Goal: Check status: Check status

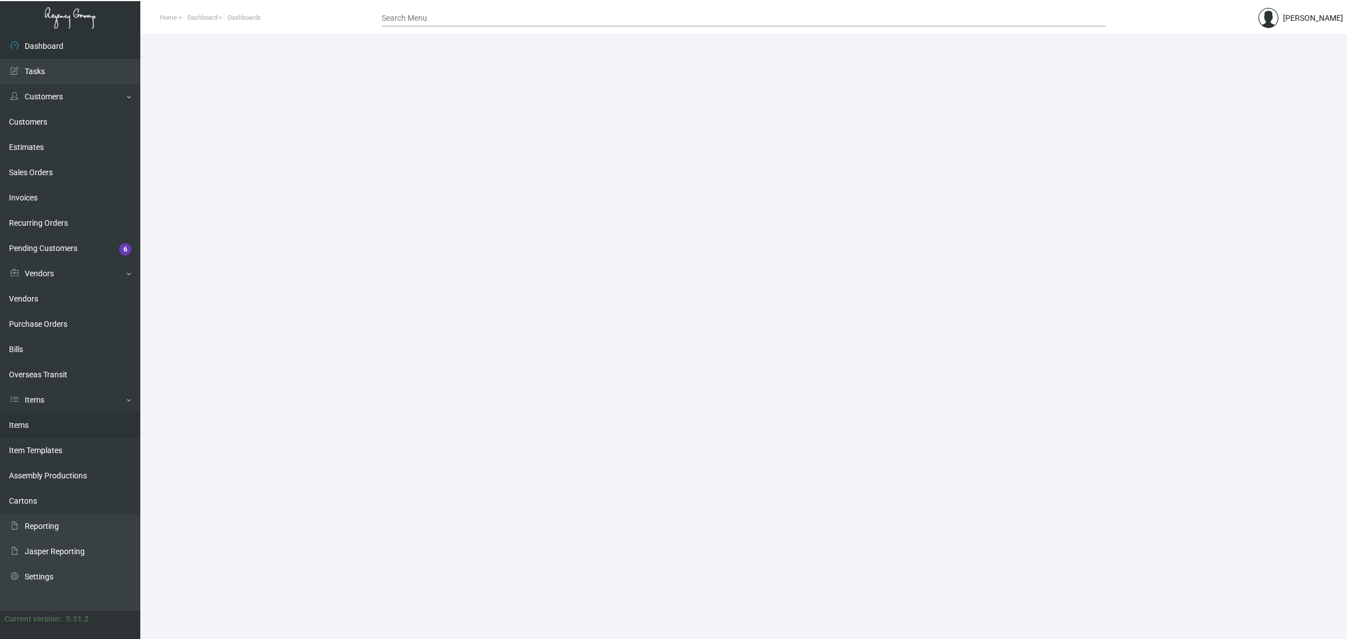
click at [58, 422] on link "Items" at bounding box center [70, 425] width 140 height 25
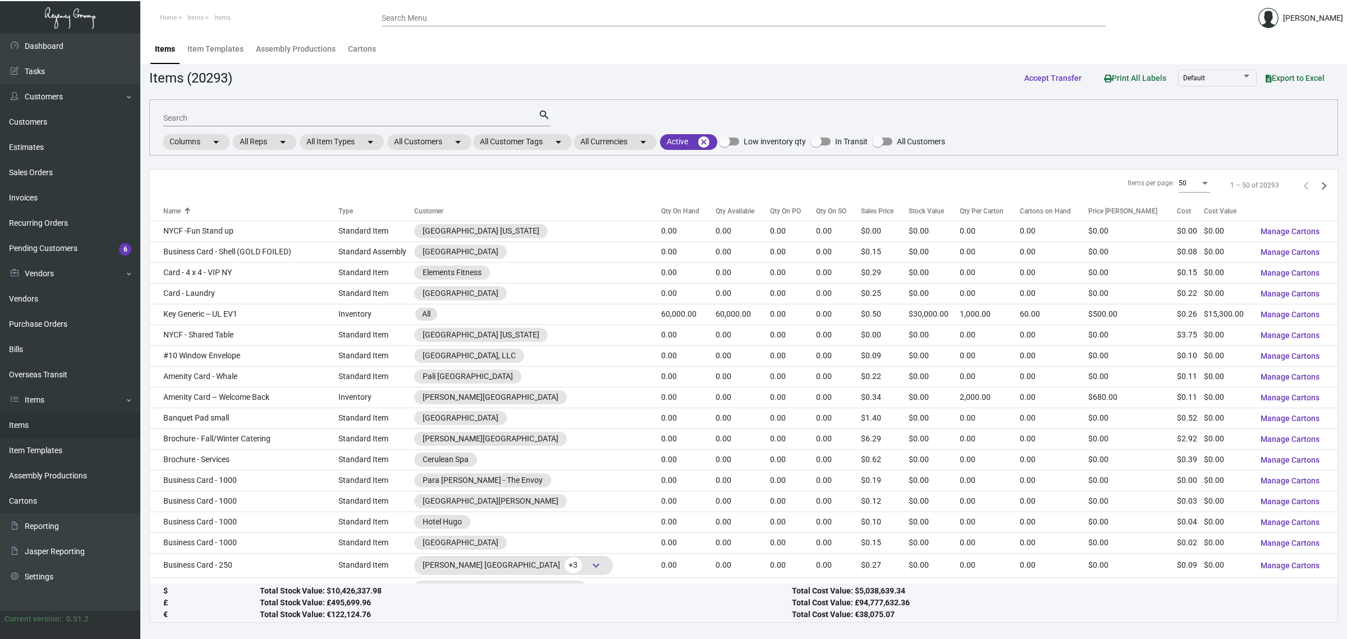
click at [358, 112] on div "Search" at bounding box center [350, 117] width 375 height 17
click at [400, 141] on mat-chip "All Customers arrow_drop_down" at bounding box center [429, 142] width 84 height 16
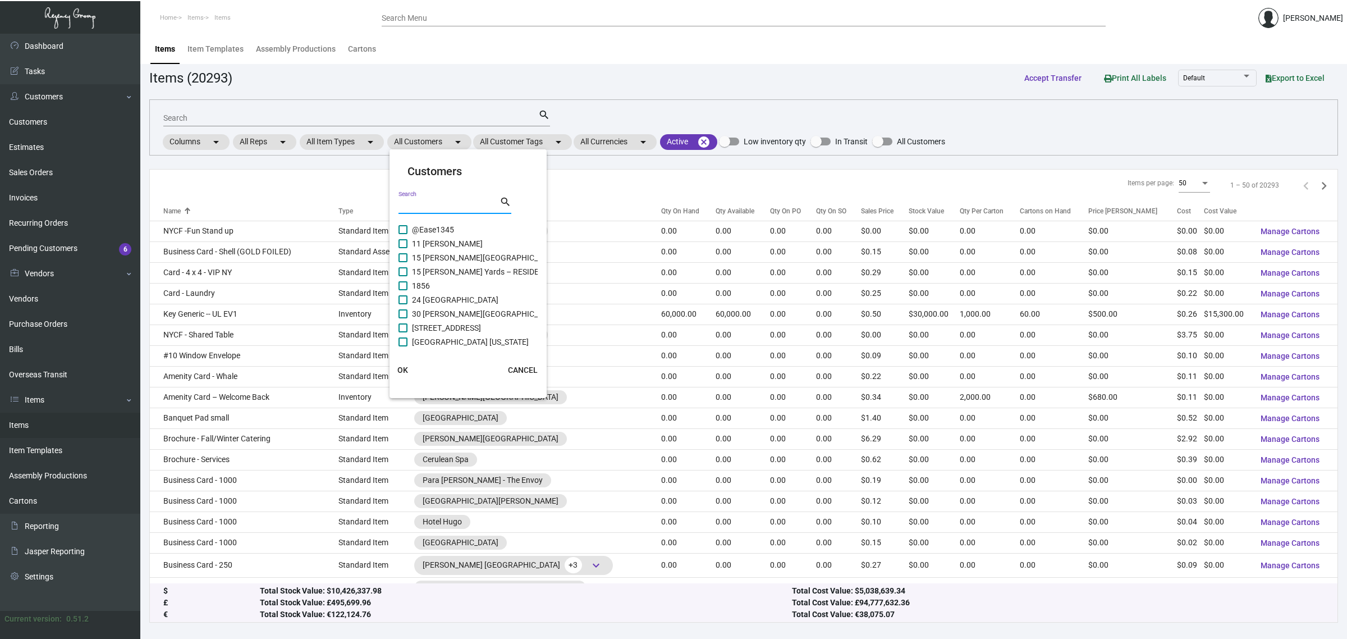
click at [430, 203] on input "Search" at bounding box center [449, 205] width 101 height 9
paste input "[URL][DOMAIN_NAME]"
type input "[URL][DOMAIN_NAME]"
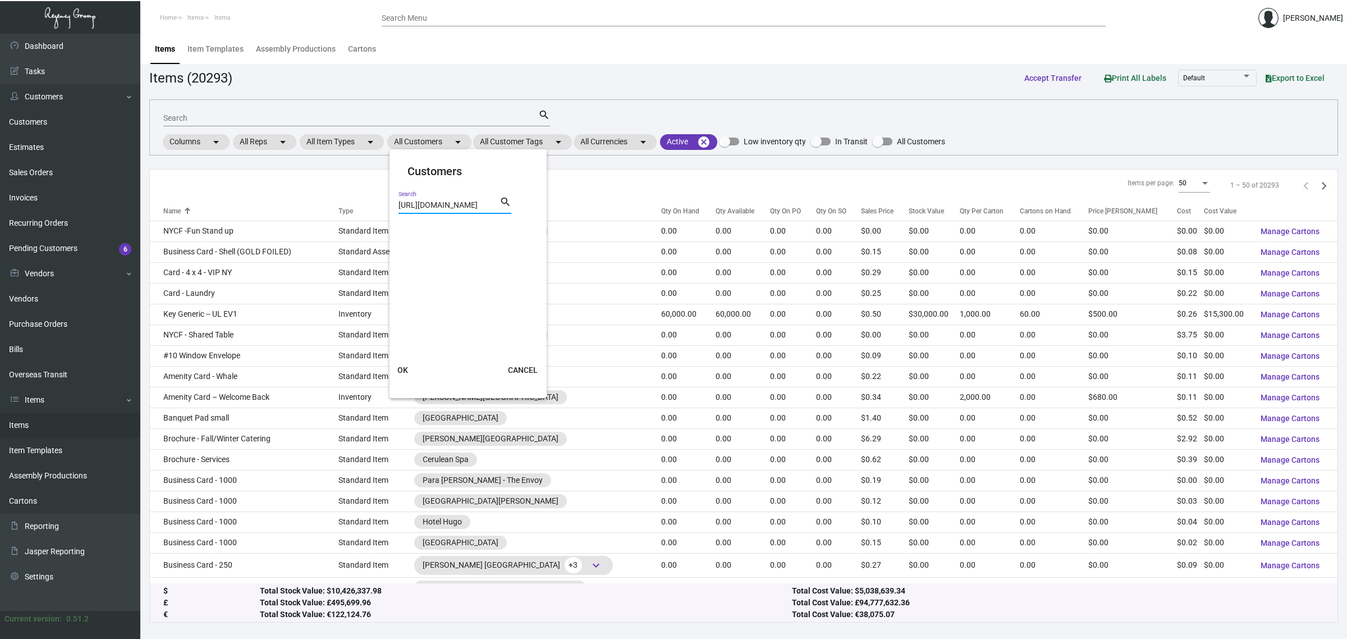
click at [454, 201] on input "[URL][DOMAIN_NAME]" at bounding box center [449, 205] width 101 height 9
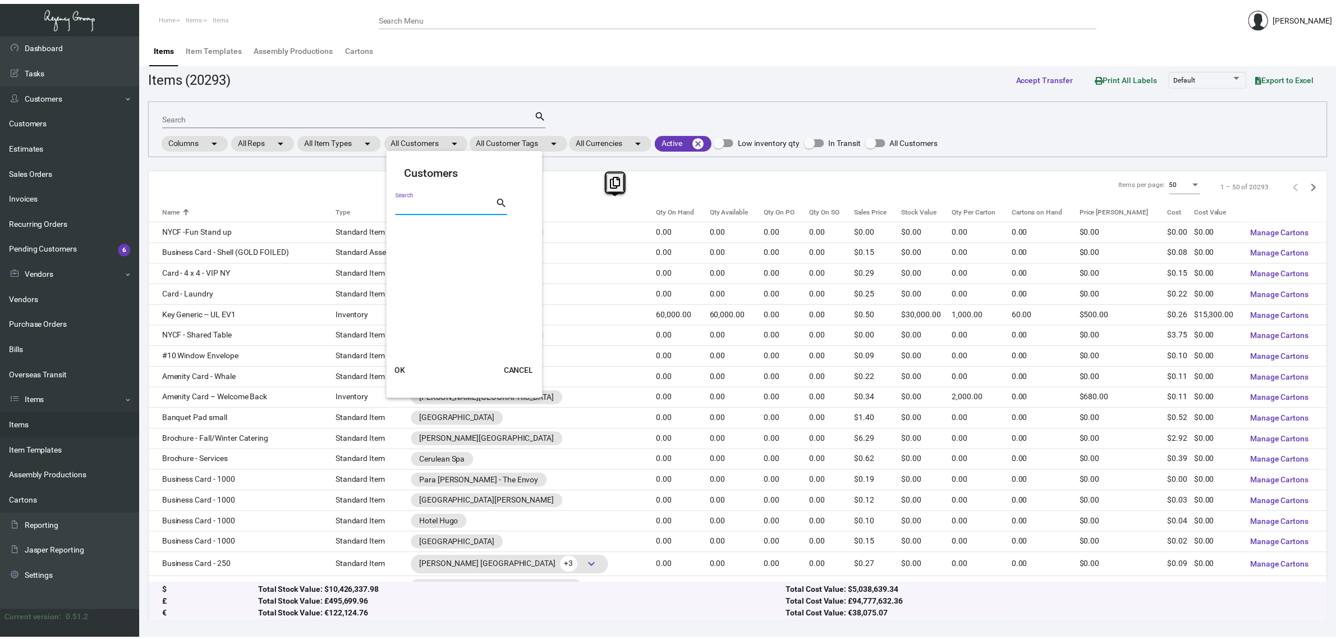
scroll to position [0, 0]
type input "harbor front"
click at [442, 231] on span "[GEOGRAPHIC_DATA]" at bounding box center [450, 229] width 76 height 13
click at [403, 234] on input "[GEOGRAPHIC_DATA]" at bounding box center [402, 234] width 1 height 1
checkbox input "true"
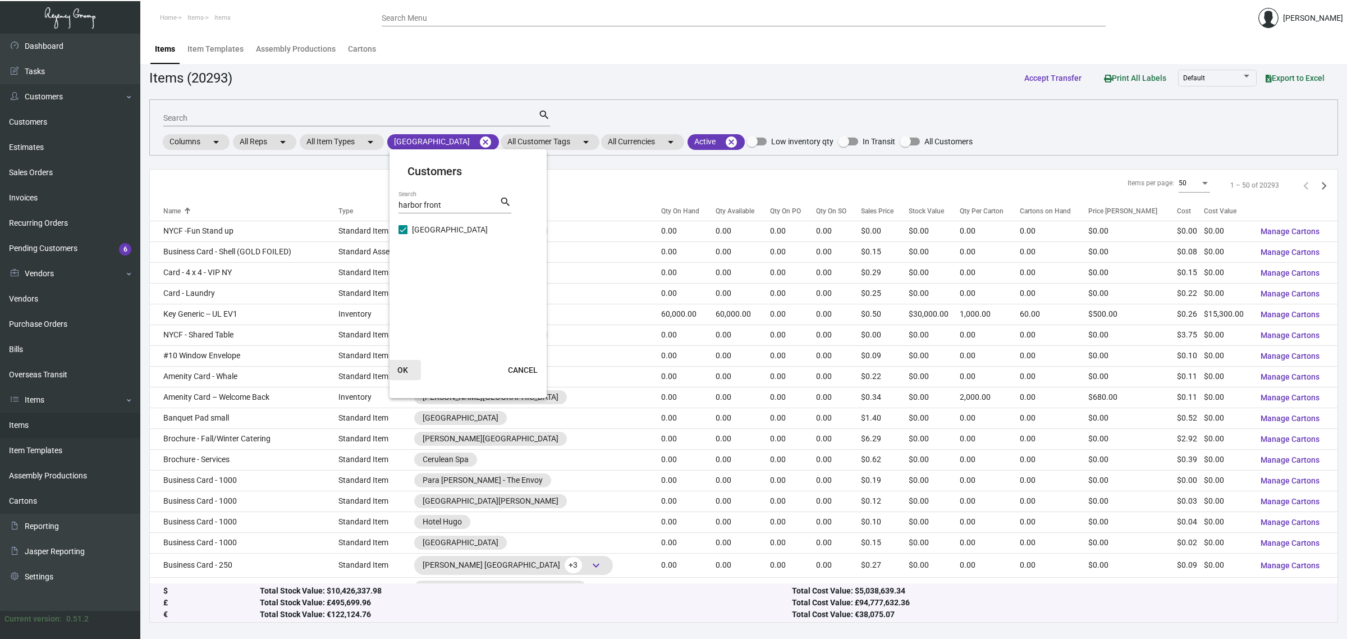
click at [403, 369] on span "OK" at bounding box center [402, 369] width 11 height 9
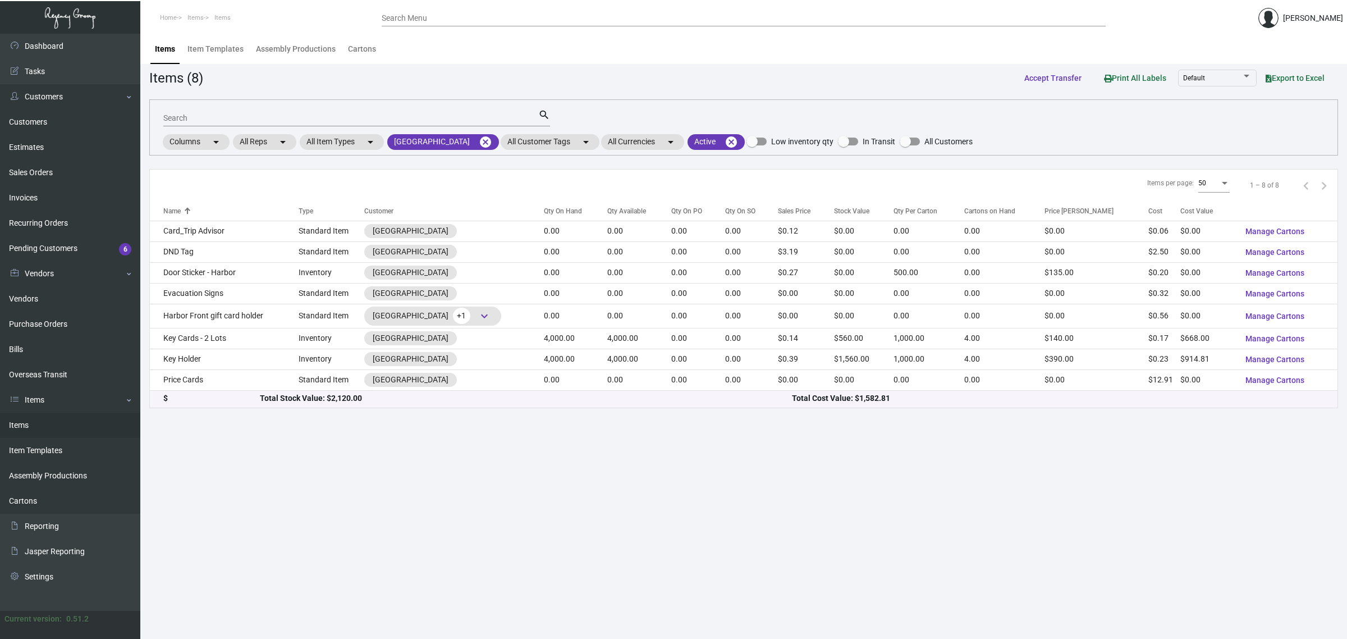
click at [564, 209] on div "Qty On Hand" at bounding box center [563, 211] width 38 height 10
click at [589, 461] on main "Items Item Templates Assembly Productions Cartons Items (8) Accept Transfer Pri…" at bounding box center [743, 336] width 1207 height 605
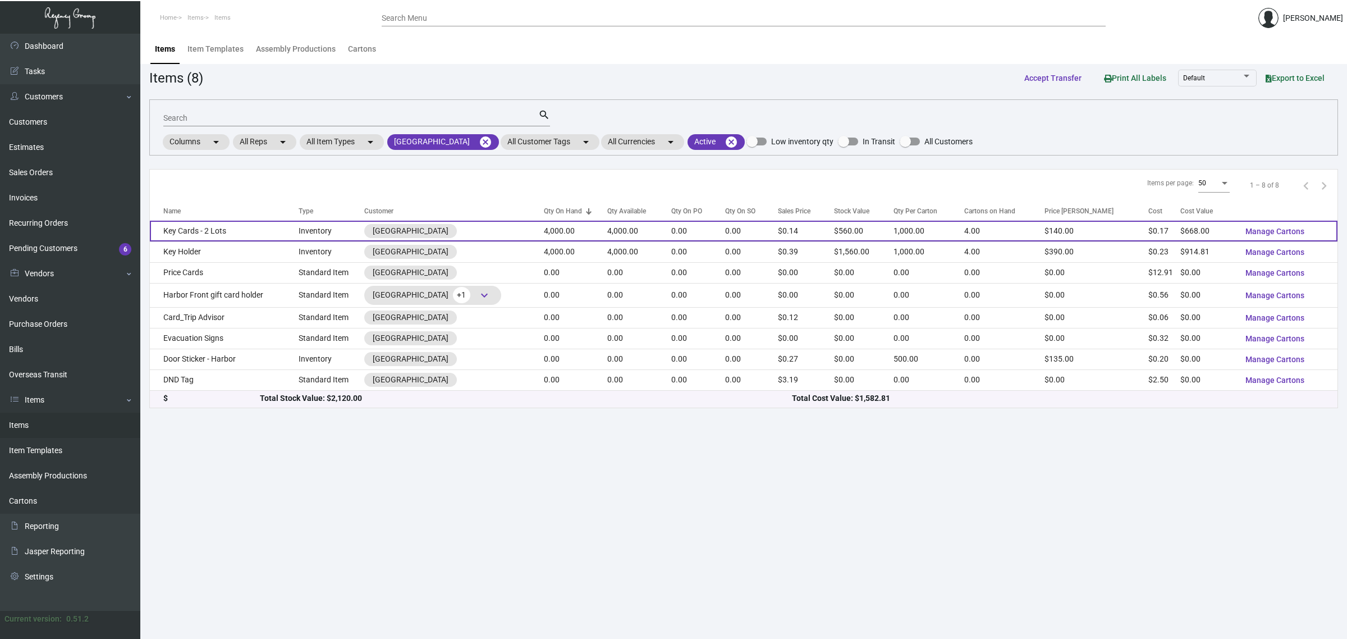
click at [615, 228] on td "4,000.00" at bounding box center [639, 231] width 64 height 21
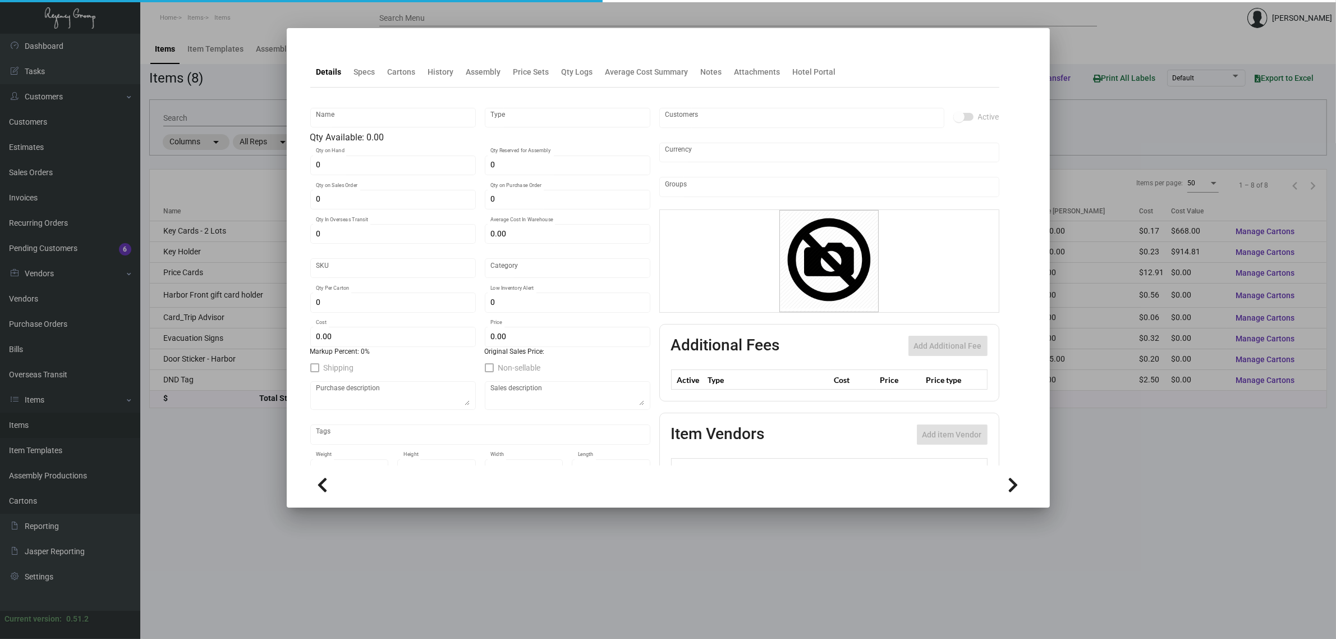
type input "Key Cards - 2 Lots"
type input "Inventory"
type input "4,000"
type input "10,000"
type input "$ 0.55072"
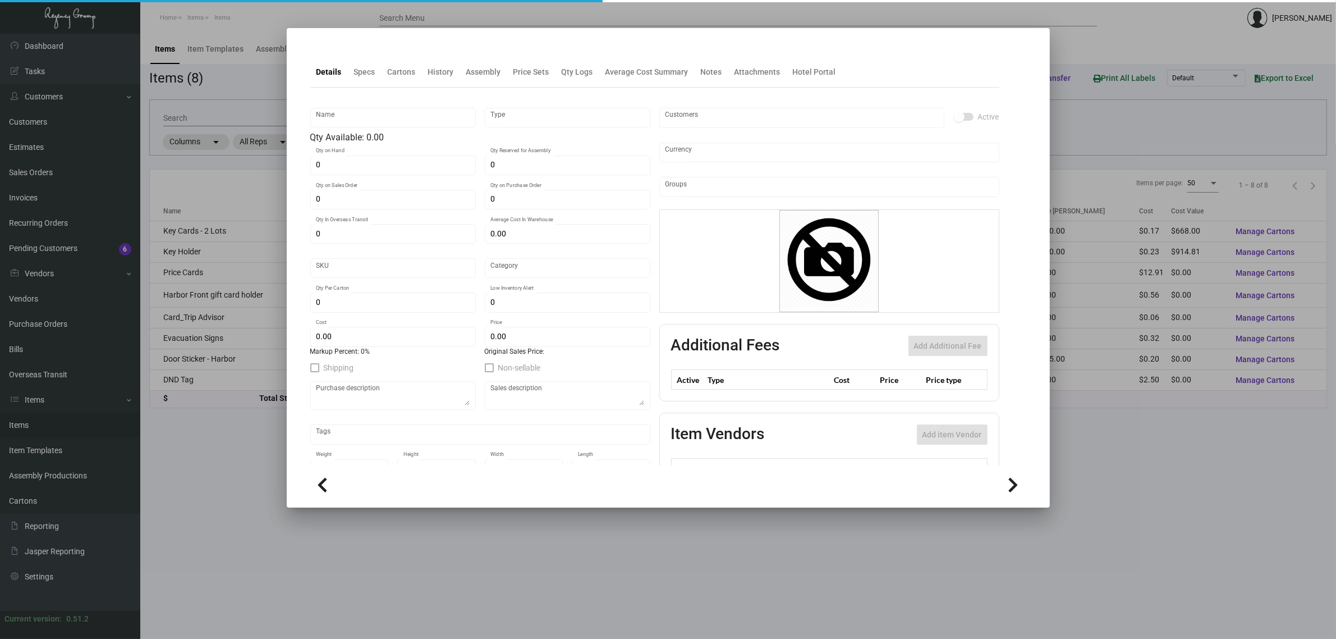
type input "Overseas"
type input "1,000"
type input "2,000"
type input "$ 0.167"
type input "$ 0.14"
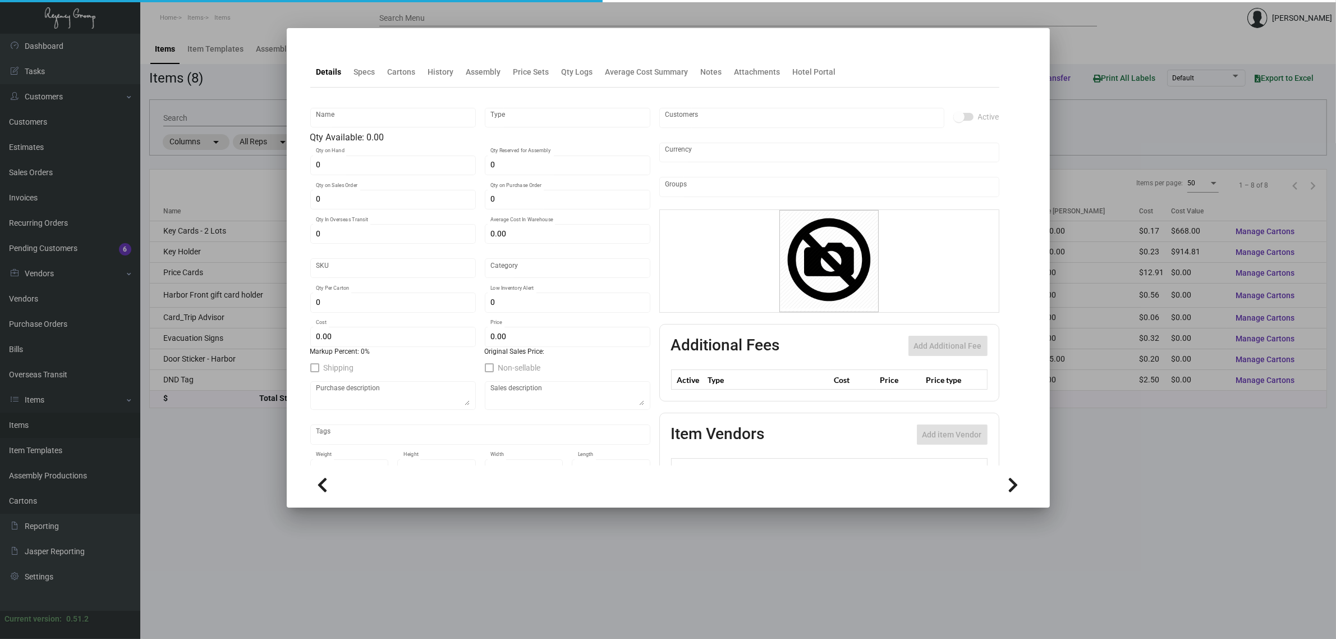
checkbox input "true"
type input "United States Dollar $"
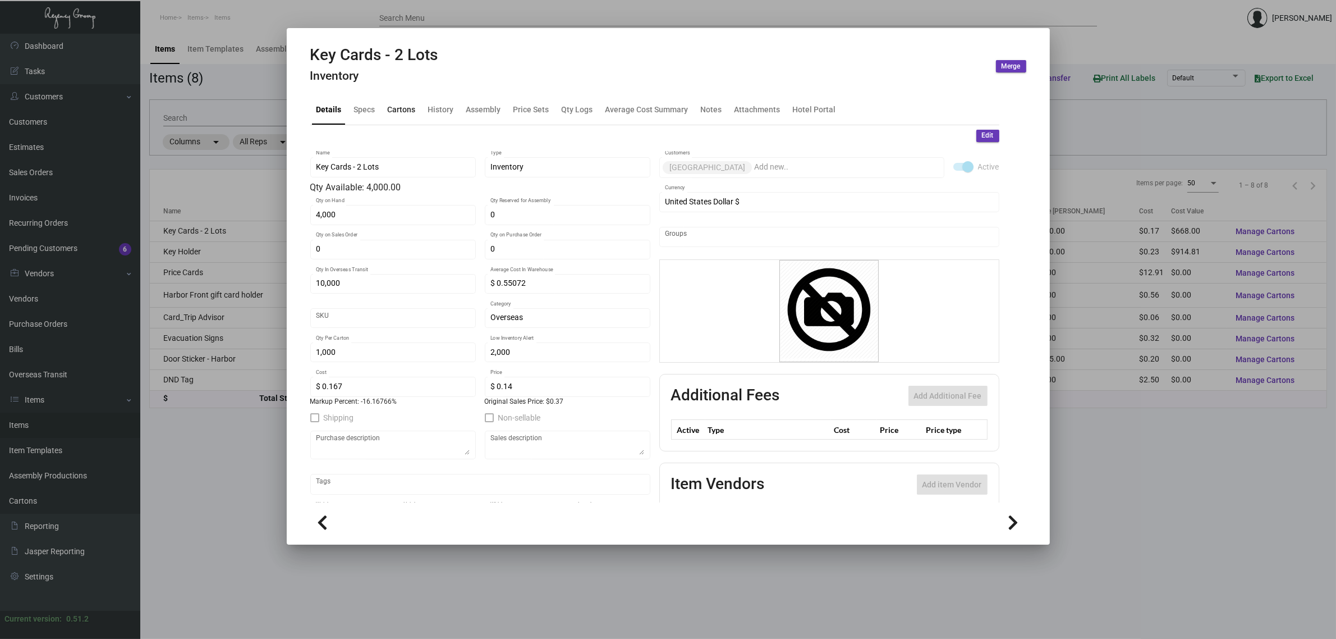
click at [411, 106] on div "Cartons" at bounding box center [402, 109] width 28 height 12
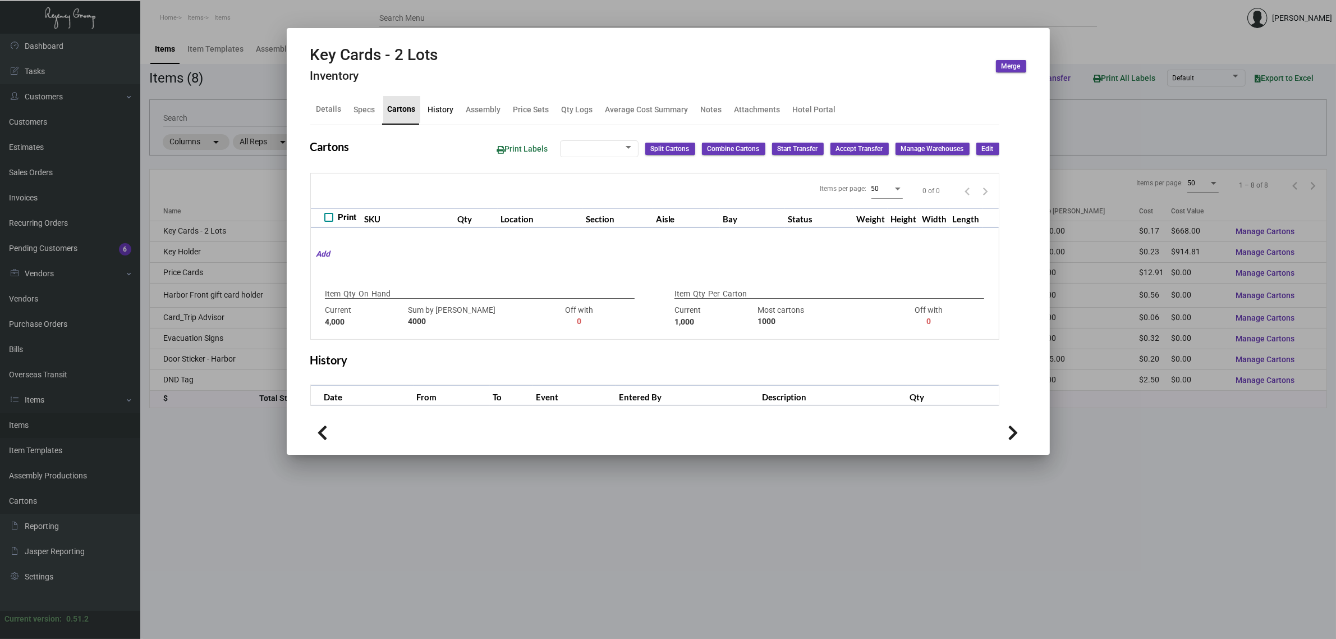
click at [439, 108] on div "History" at bounding box center [441, 109] width 26 height 12
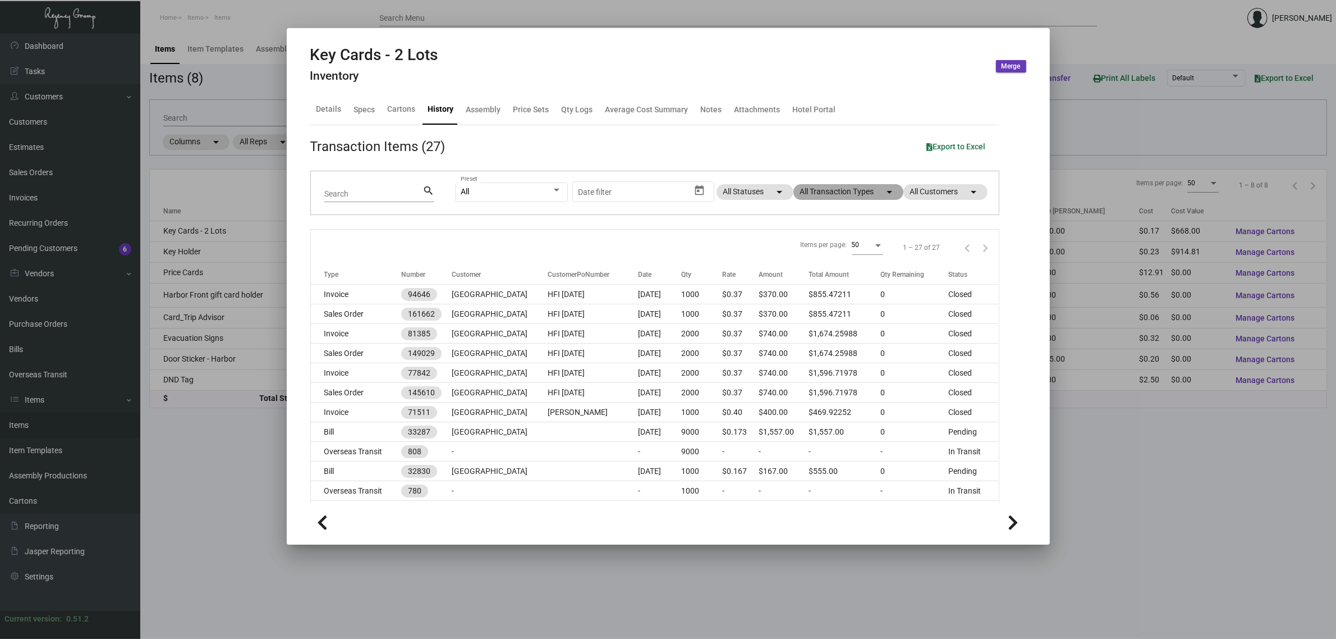
click at [859, 198] on mat-chip "All Transaction Types arrow_drop_down" at bounding box center [849, 192] width 110 height 16
click at [826, 290] on span "Estimate" at bounding box center [819, 295] width 31 height 13
click at [795, 300] on input "Estimate" at bounding box center [794, 300] width 1 height 1
checkbox input "true"
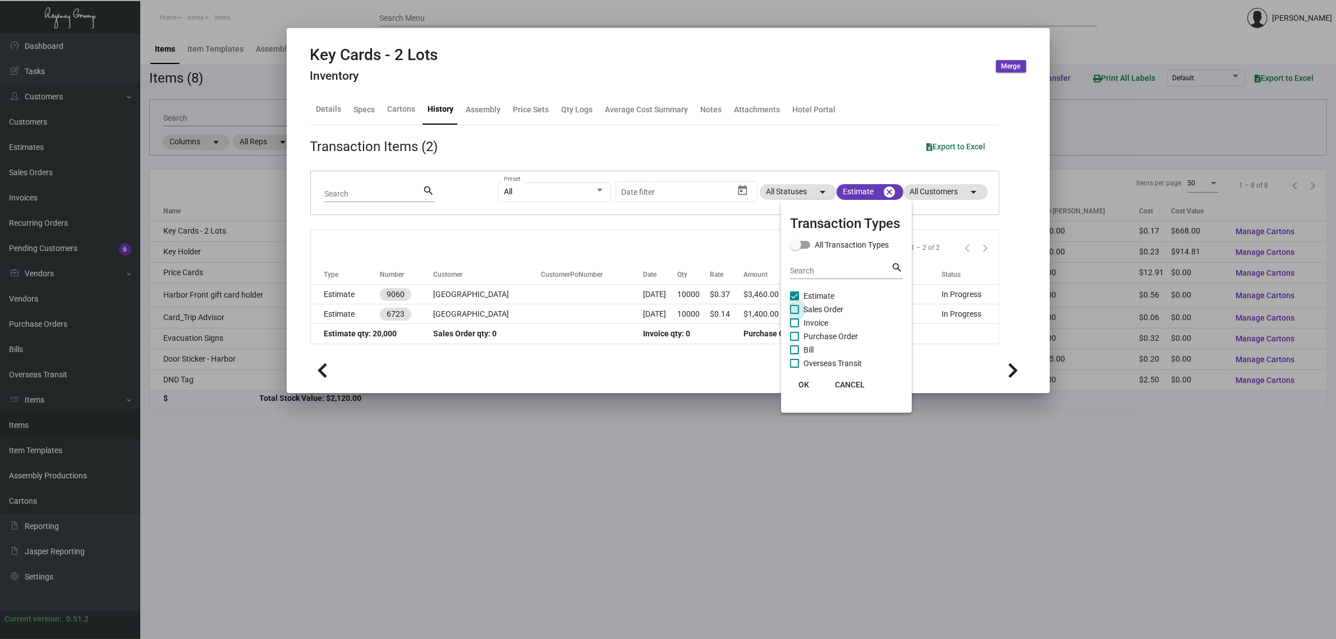
click at [826, 308] on span "Sales Order" at bounding box center [824, 309] width 40 height 13
click at [795, 314] on input "Sales Order" at bounding box center [794, 314] width 1 height 1
checkbox input "true"
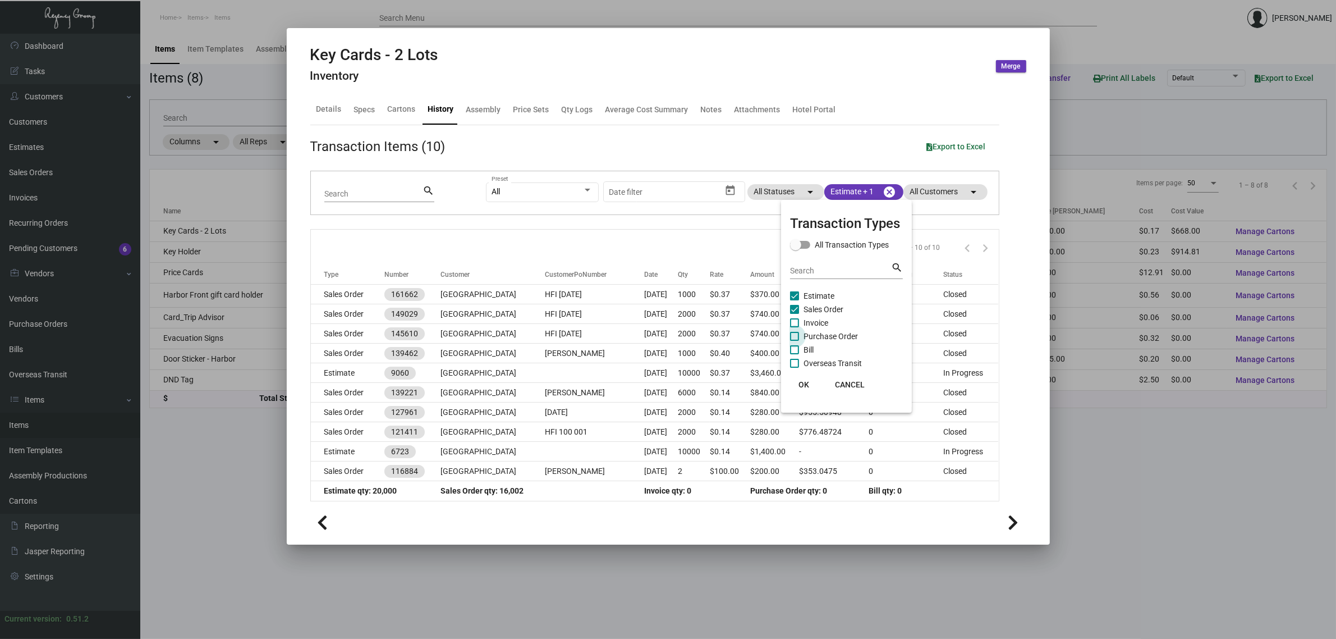
click at [843, 333] on span "Purchase Order" at bounding box center [831, 335] width 54 height 13
click at [795, 341] on input "Purchase Order" at bounding box center [794, 341] width 1 height 1
checkbox input "true"
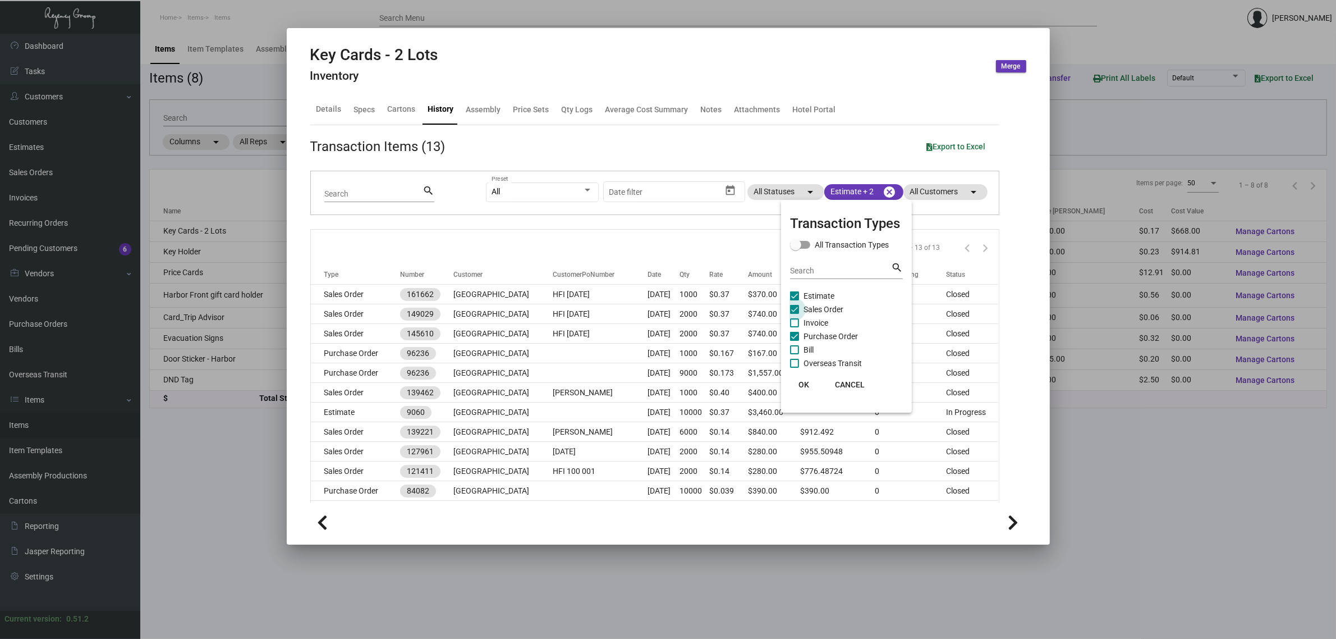
click at [827, 309] on span "Sales Order" at bounding box center [824, 309] width 40 height 13
click at [795, 314] on input "Sales Order" at bounding box center [794, 314] width 1 height 1
checkbox input "false"
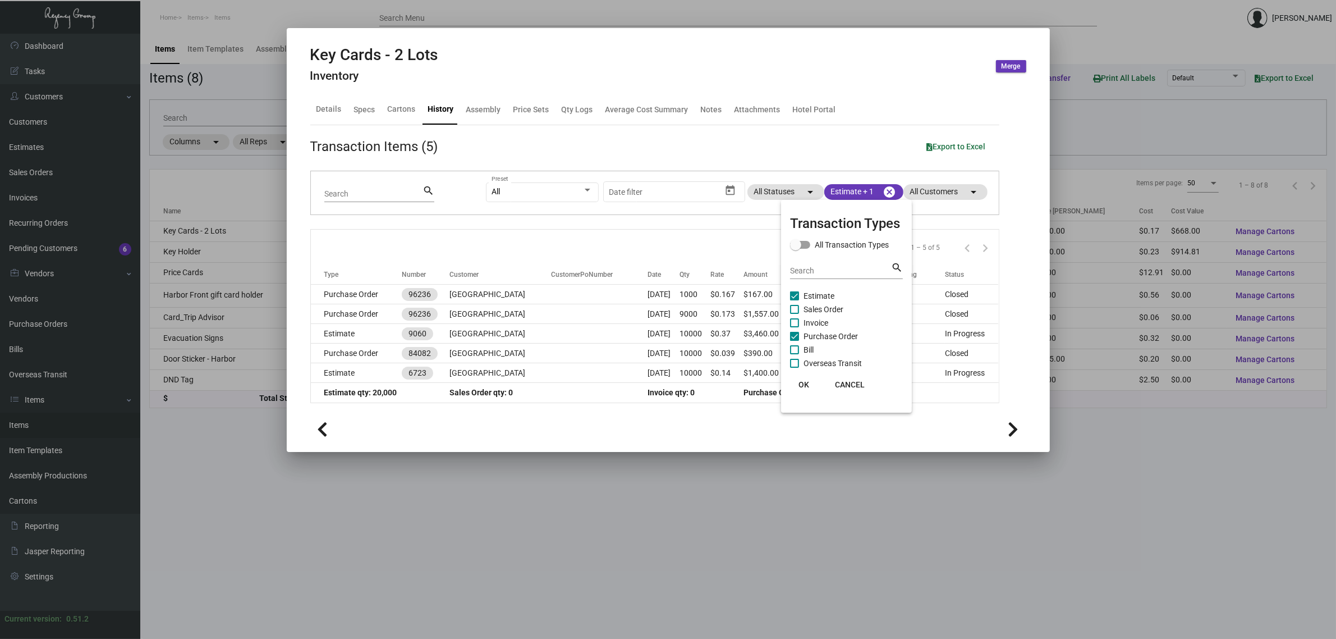
click at [660, 244] on div at bounding box center [668, 319] width 1336 height 639
